Goal: Find specific fact: Find specific fact

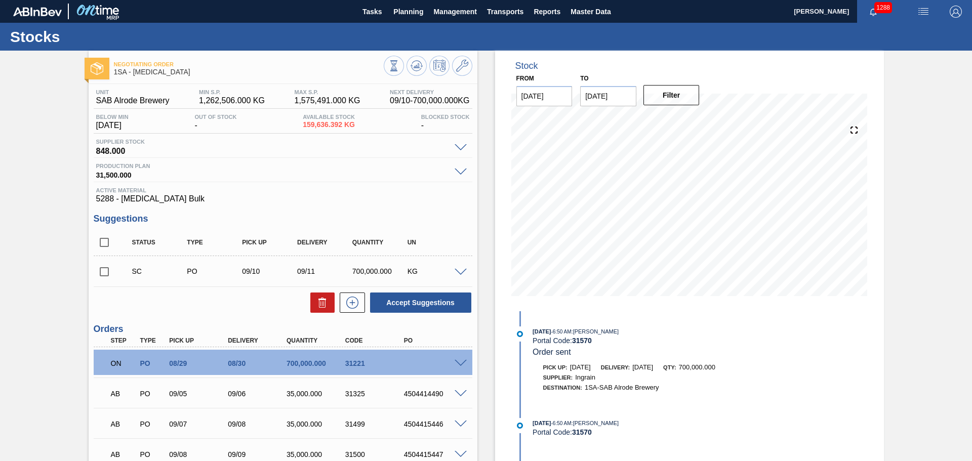
scroll to position [182, 0]
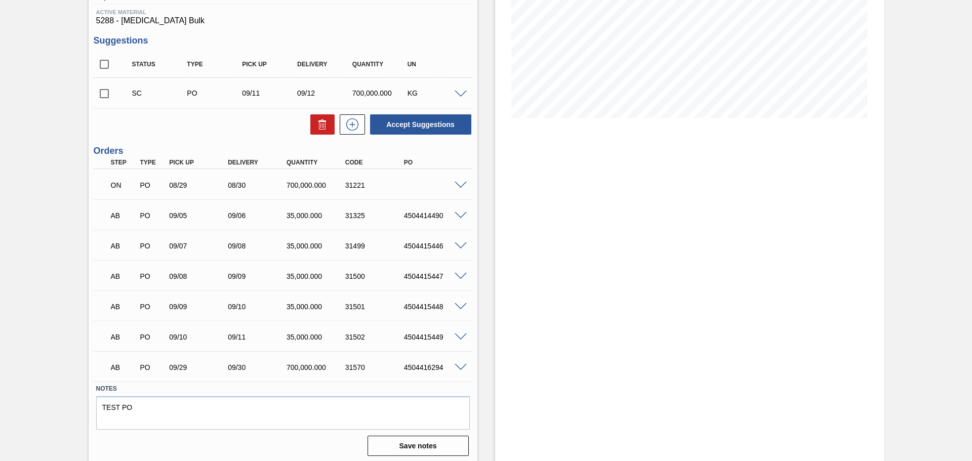
scroll to position [182, 0]
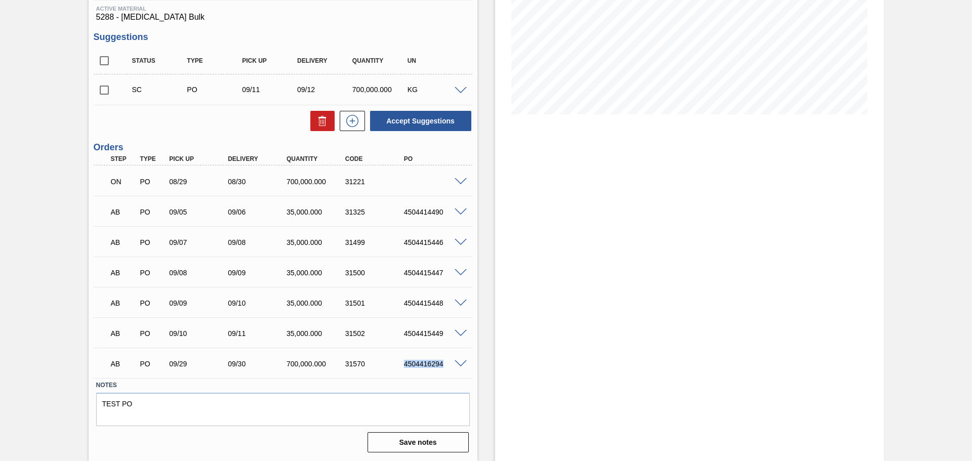
drag, startPoint x: 405, startPoint y: 366, endPoint x: 442, endPoint y: 366, distance: 36.5
click at [442, 366] on div "4504416294" at bounding box center [435, 364] width 66 height 8
copy div "4504416294"
